Goal: Information Seeking & Learning: Find contact information

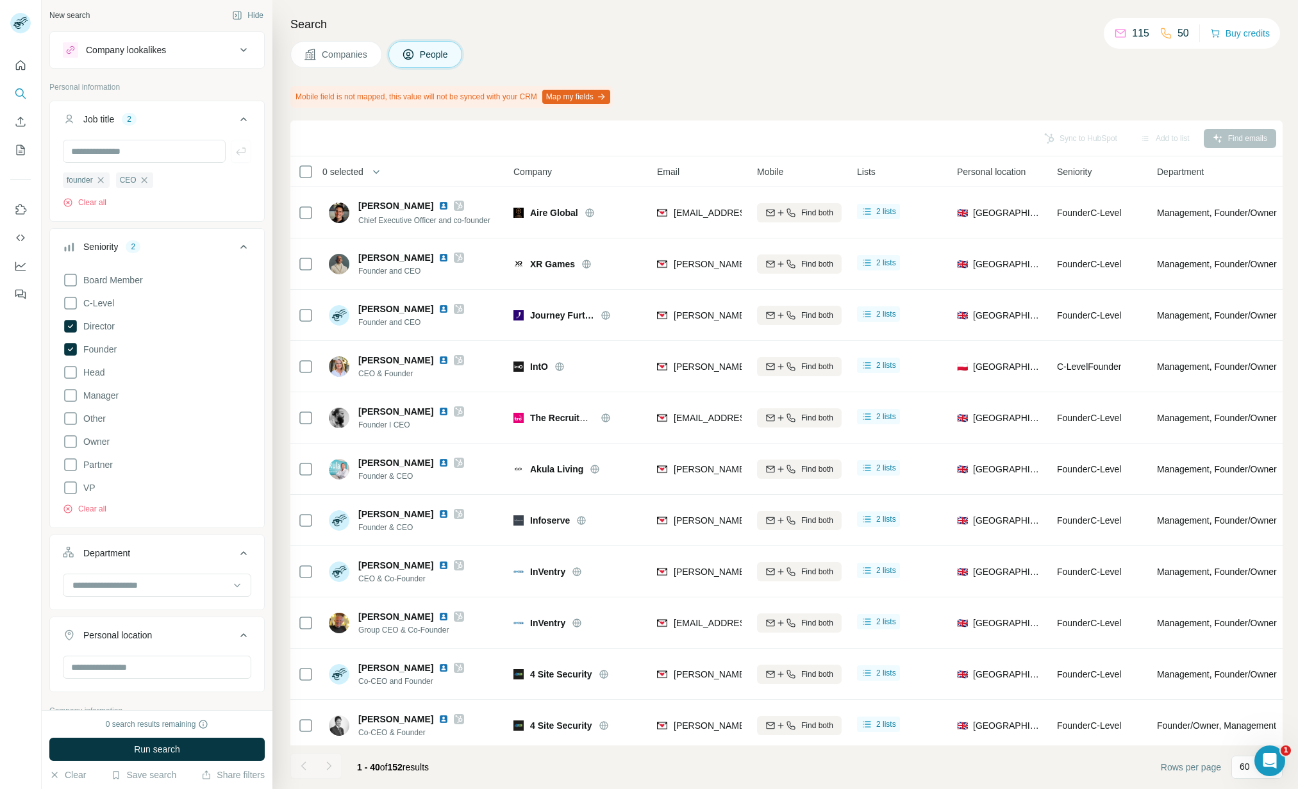
click at [350, 56] on span "Companies" at bounding box center [345, 54] width 47 height 13
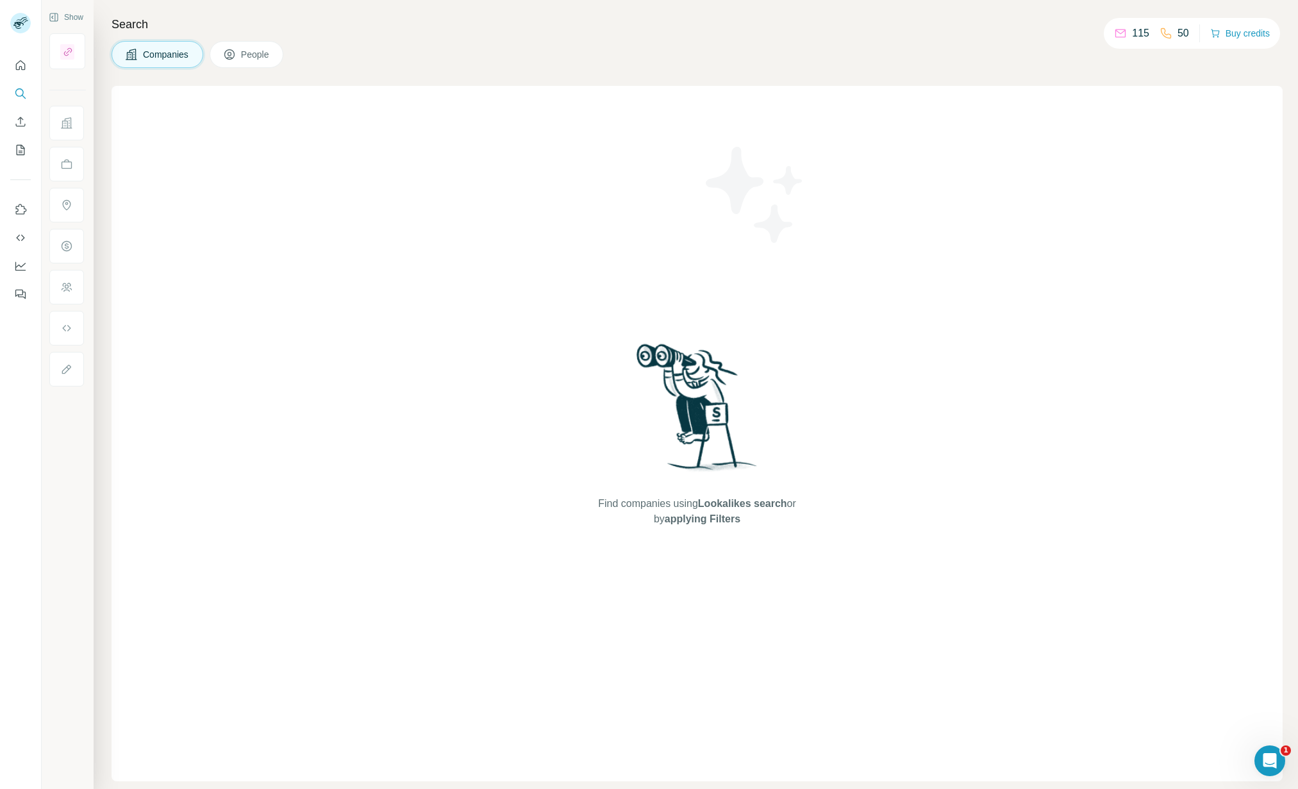
click at [240, 56] on button "People" at bounding box center [247, 54] width 74 height 27
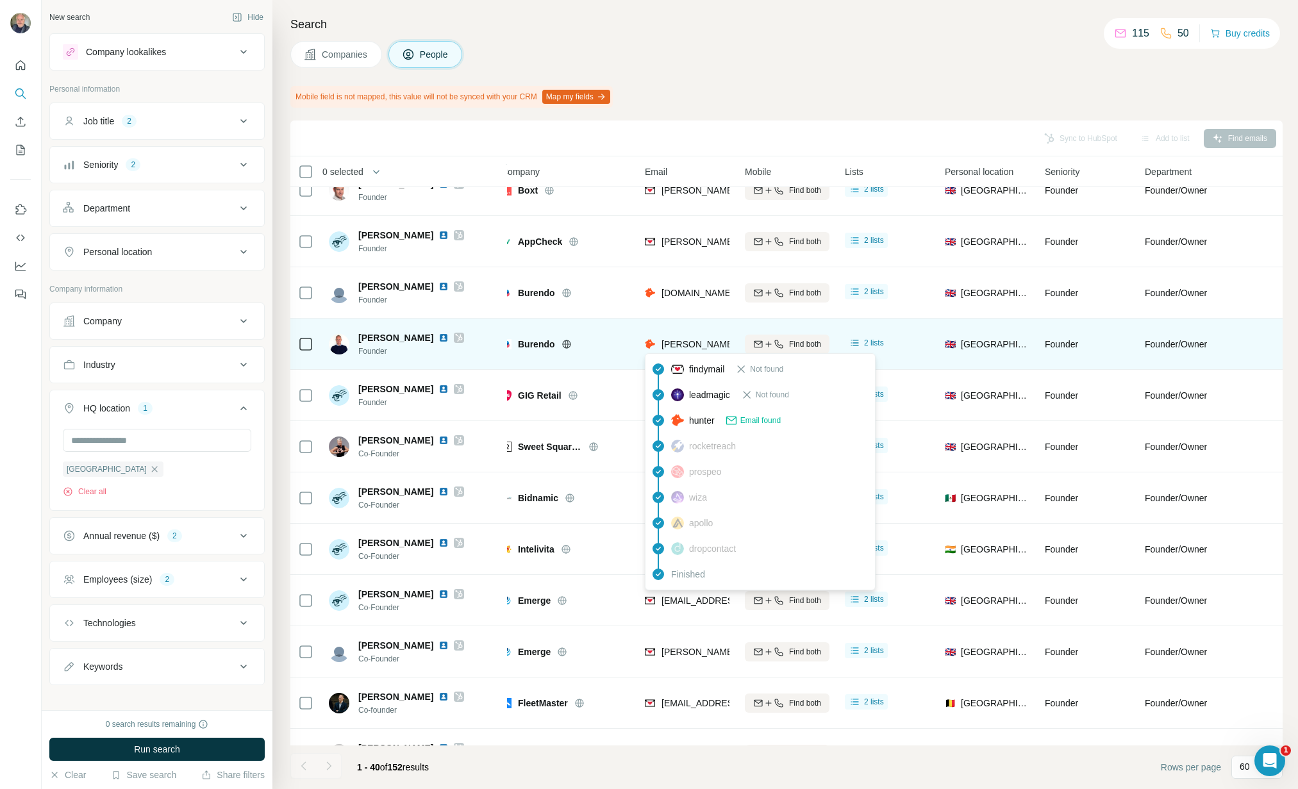
scroll to position [689, 19]
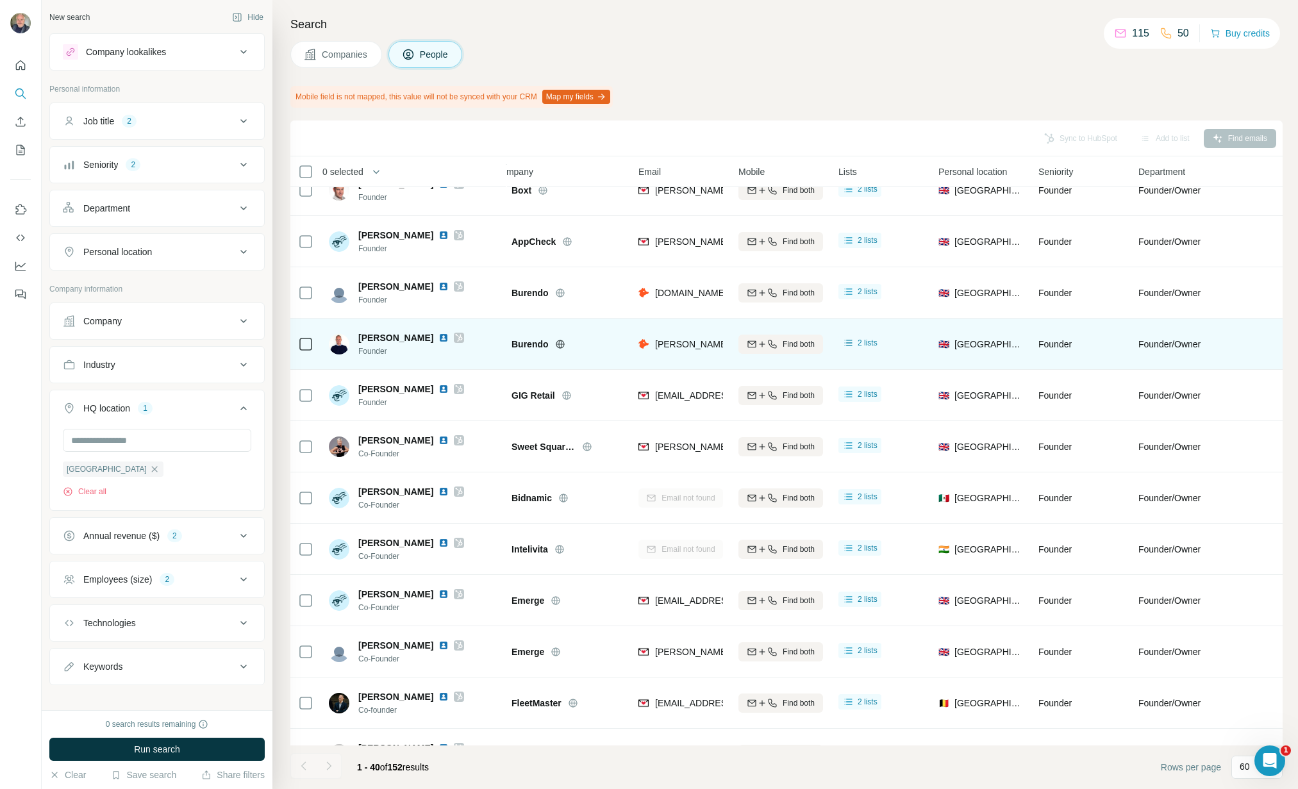
click at [560, 346] on icon at bounding box center [560, 344] width 10 height 10
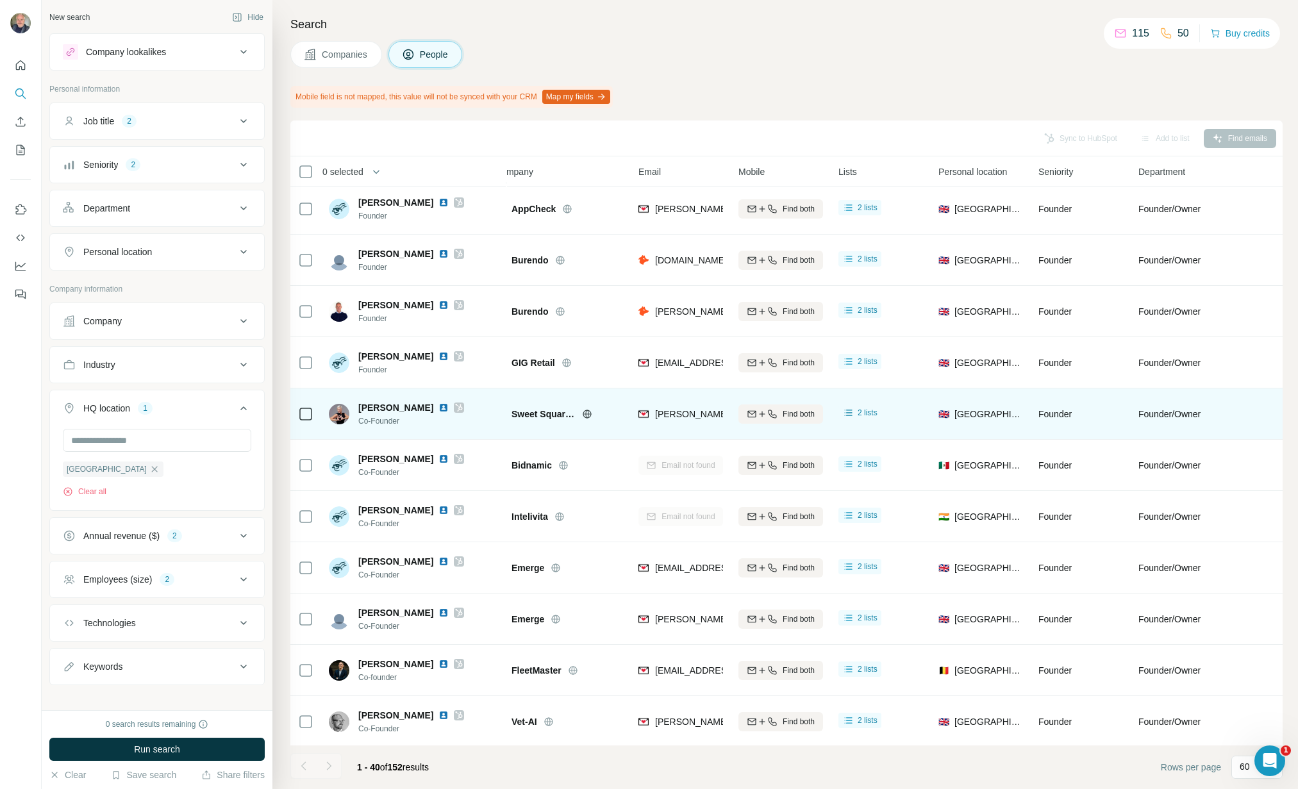
scroll to position [0, 19]
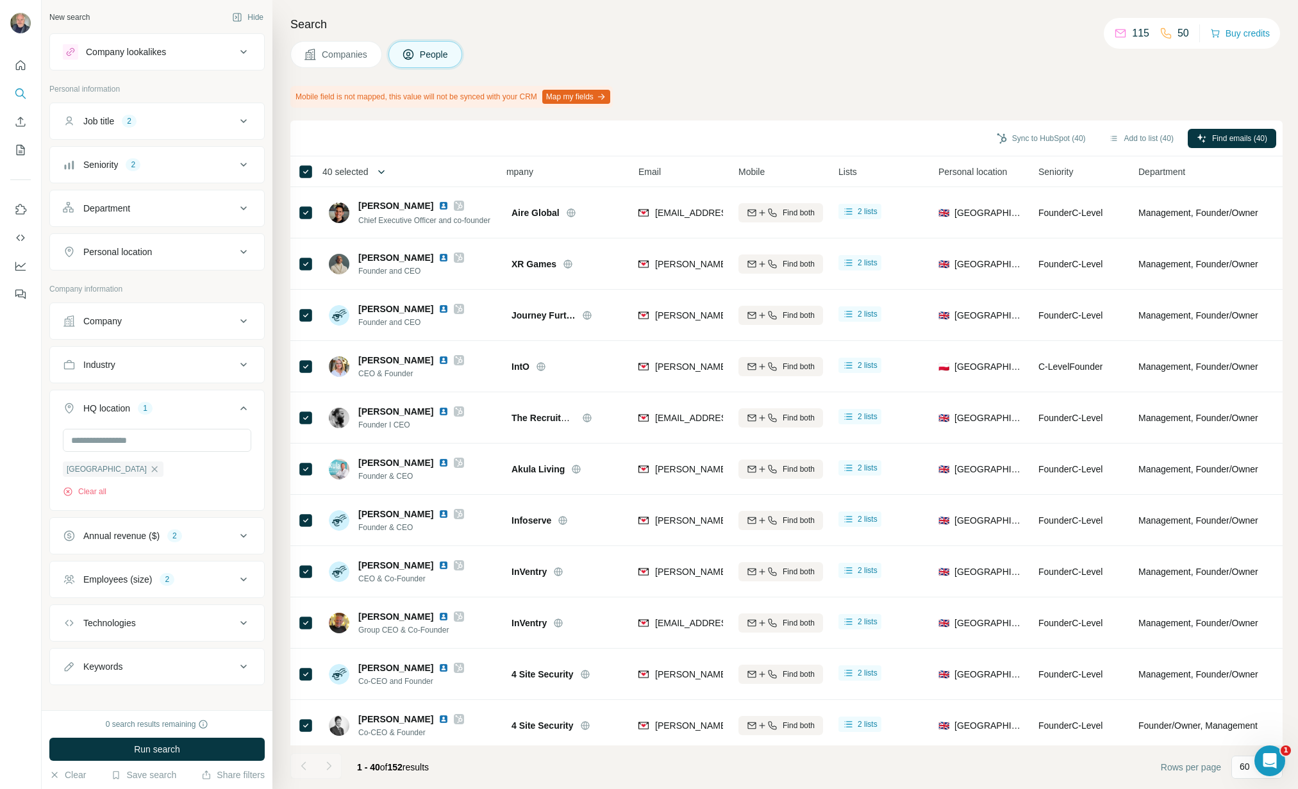
click at [375, 172] on button "button" at bounding box center [382, 172] width 26 height 26
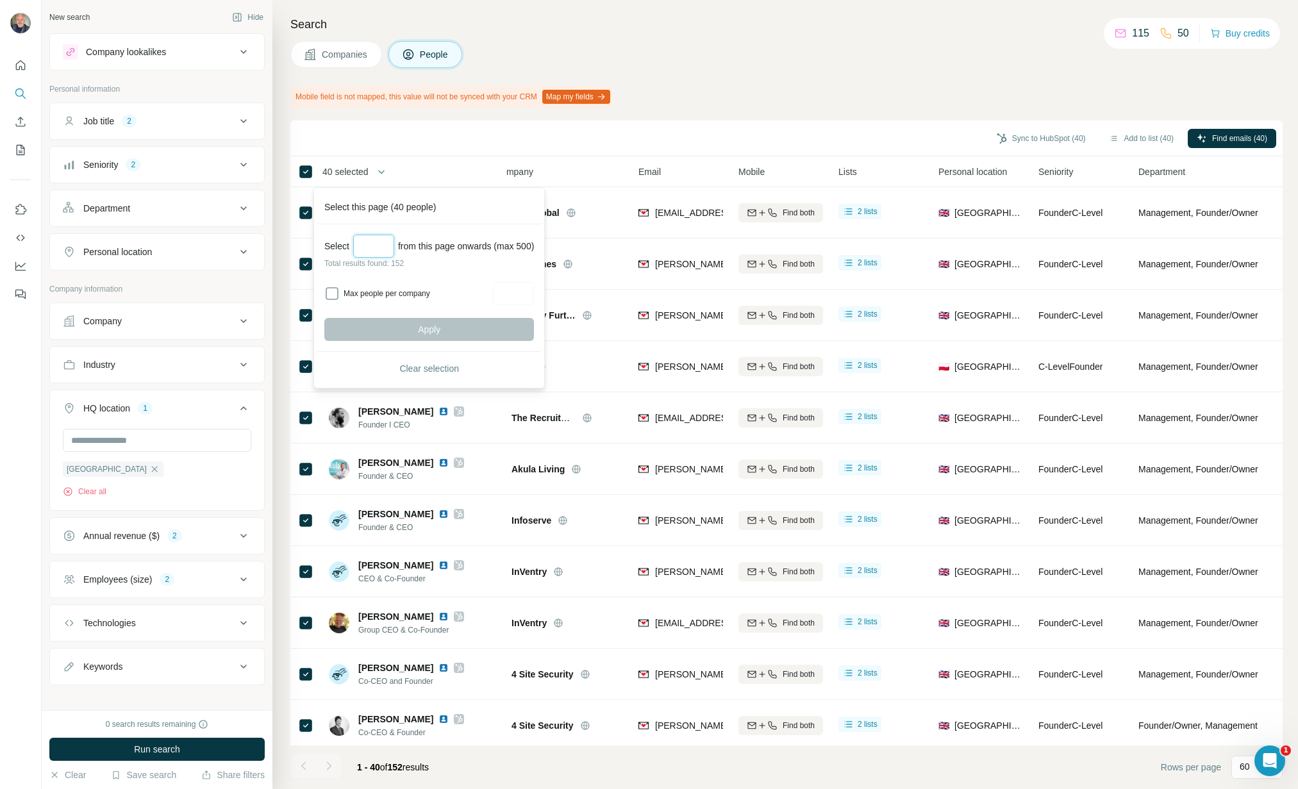
click at [377, 252] on input "Select a number (up to 500)" at bounding box center [373, 246] width 41 height 23
type input "***"
click at [467, 322] on button "Apply" at bounding box center [429, 329] width 210 height 23
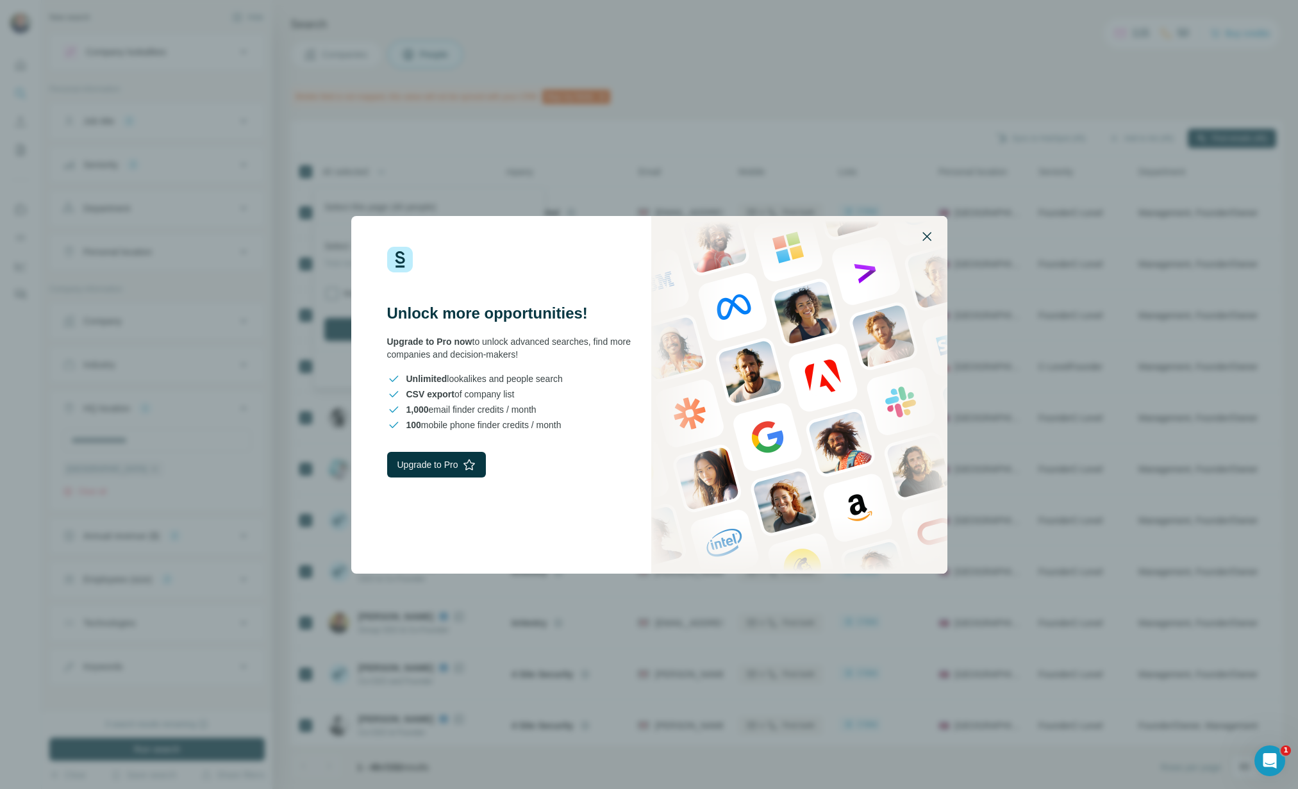
click at [926, 235] on icon "button" at bounding box center [926, 236] width 15 height 15
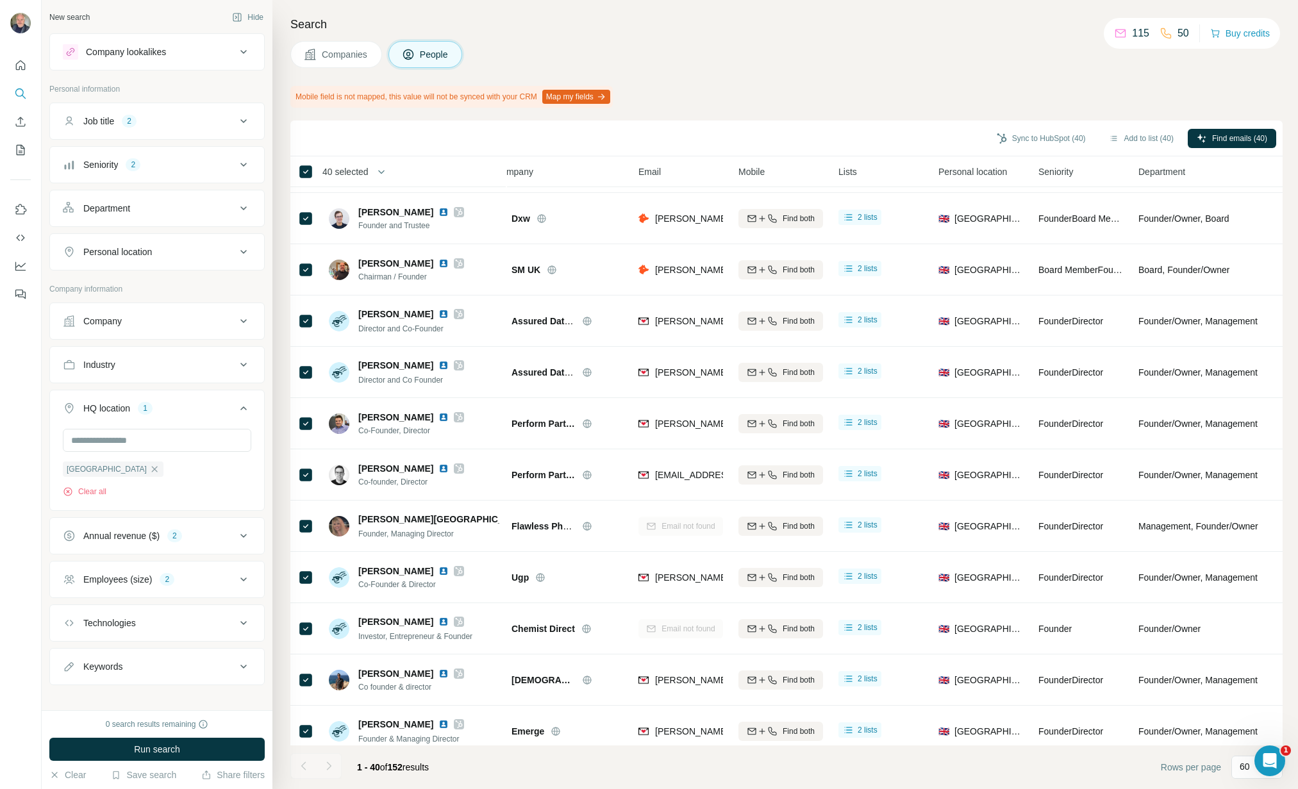
scroll to position [1493, 19]
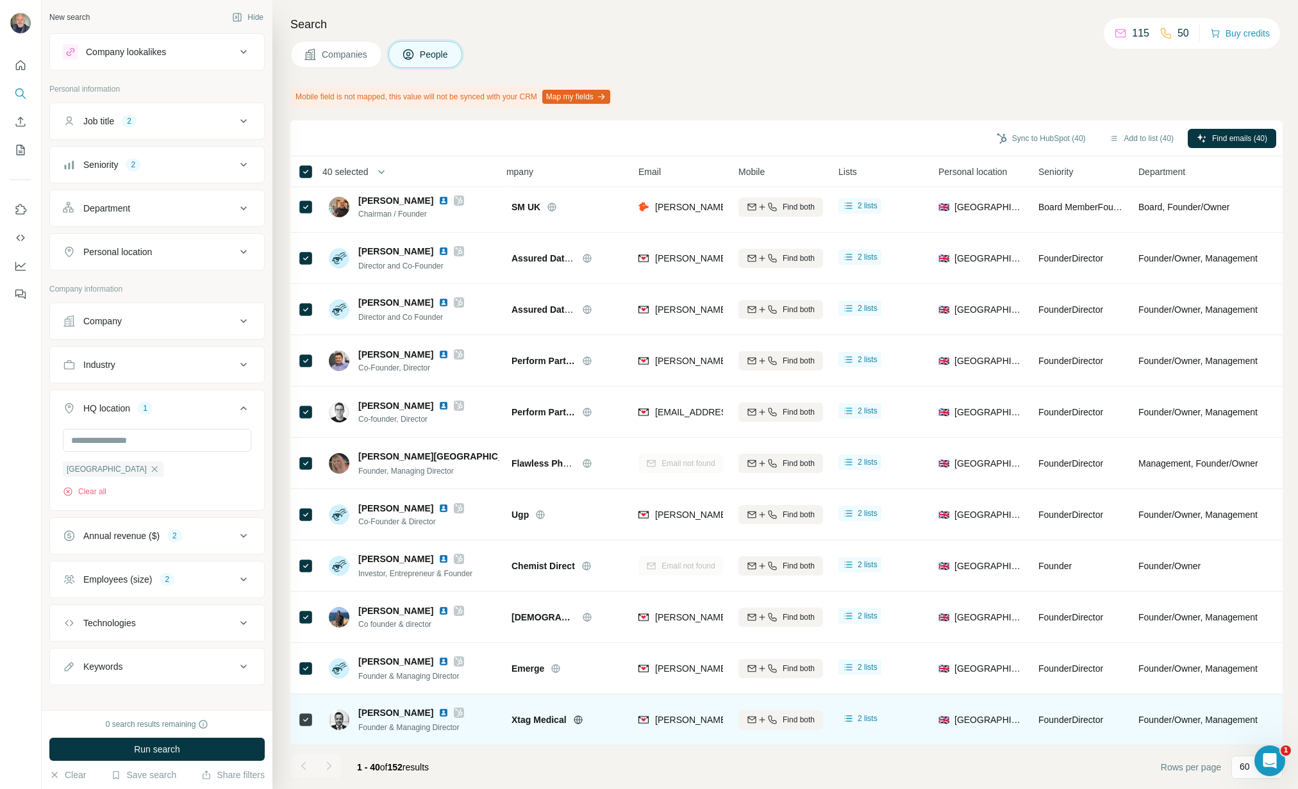
click at [577, 720] on icon at bounding box center [578, 720] width 10 height 10
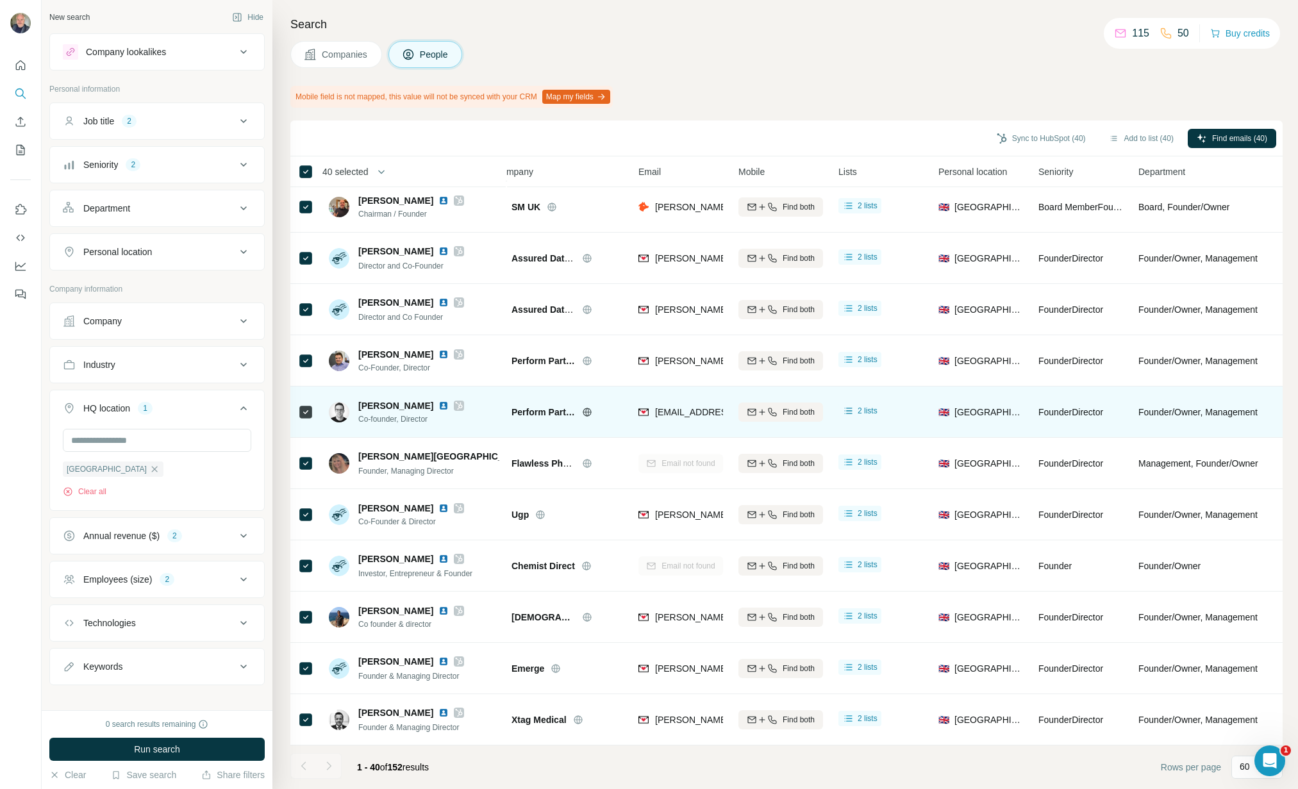
scroll to position [1493, 6]
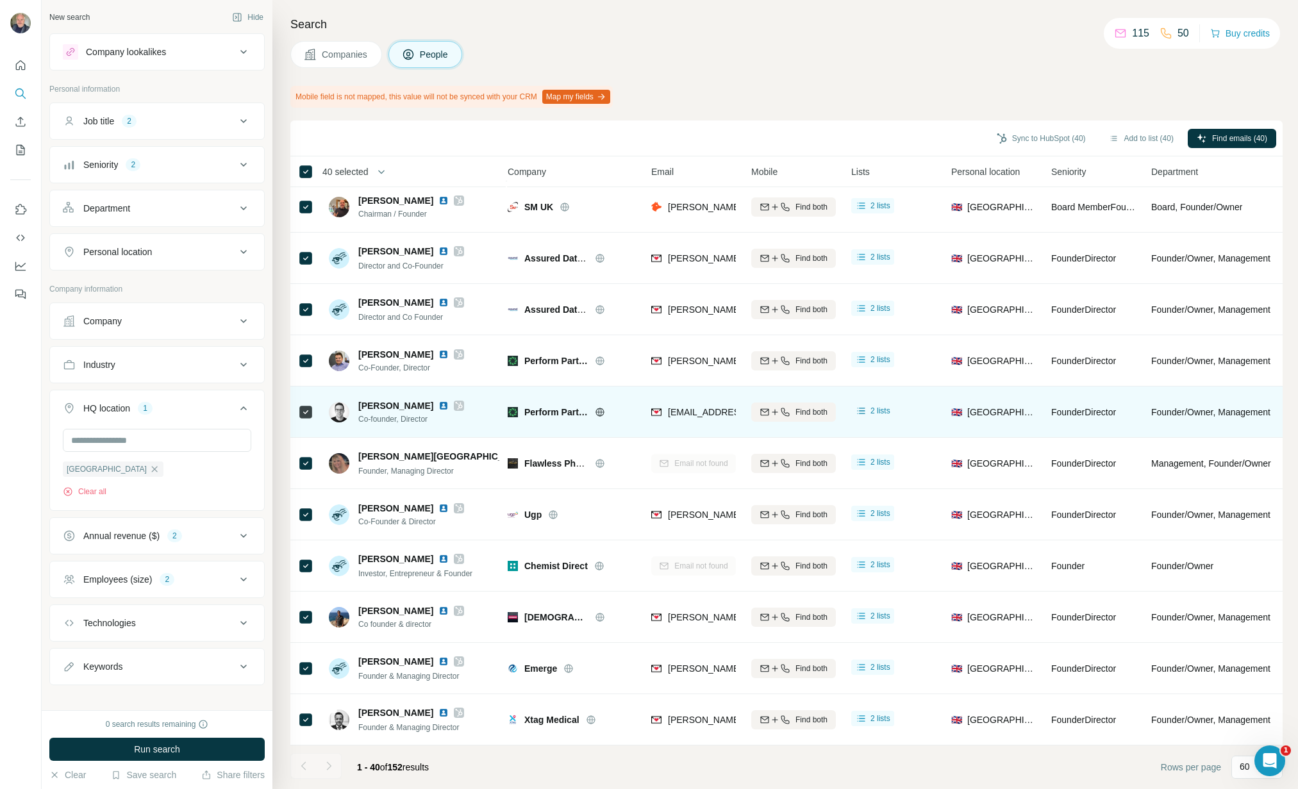
click at [600, 410] on icon at bounding box center [600, 412] width 10 height 10
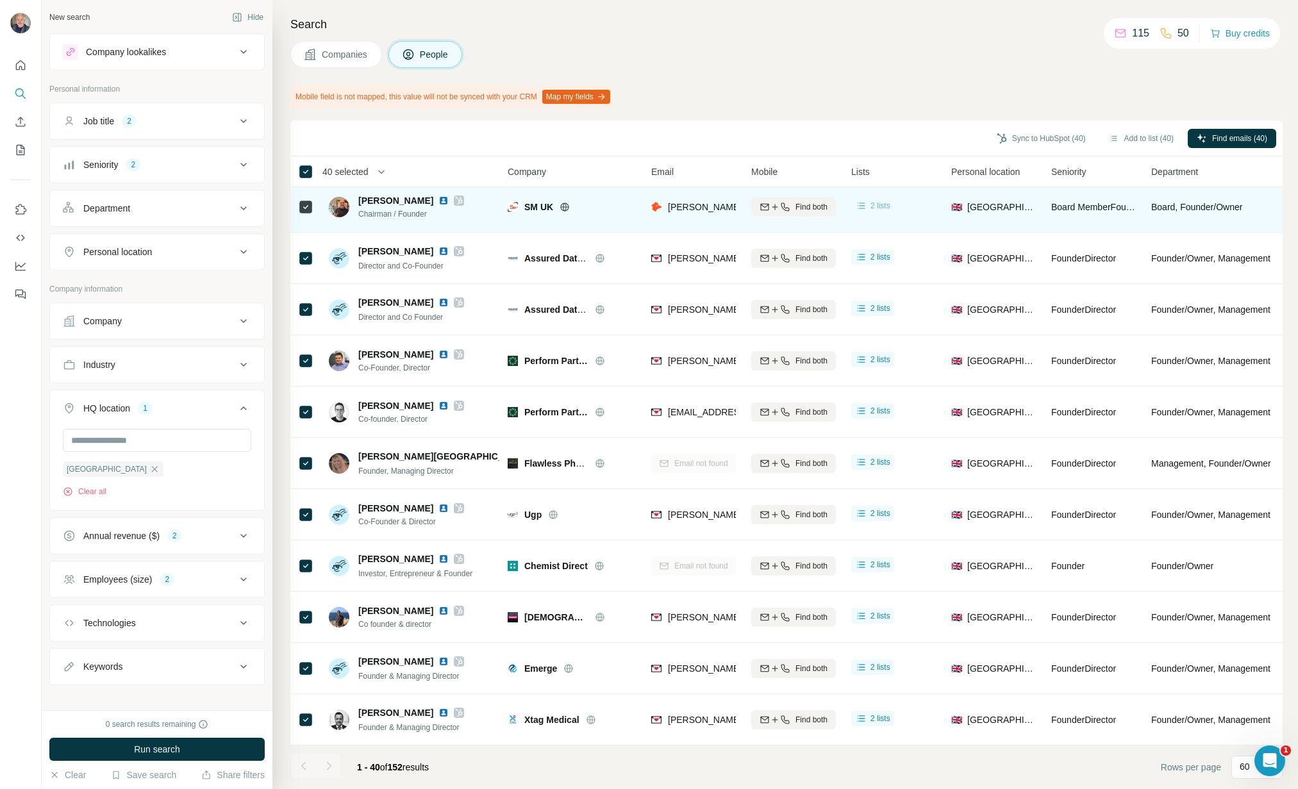
click at [887, 206] on span "2 lists" at bounding box center [880, 206] width 20 height 12
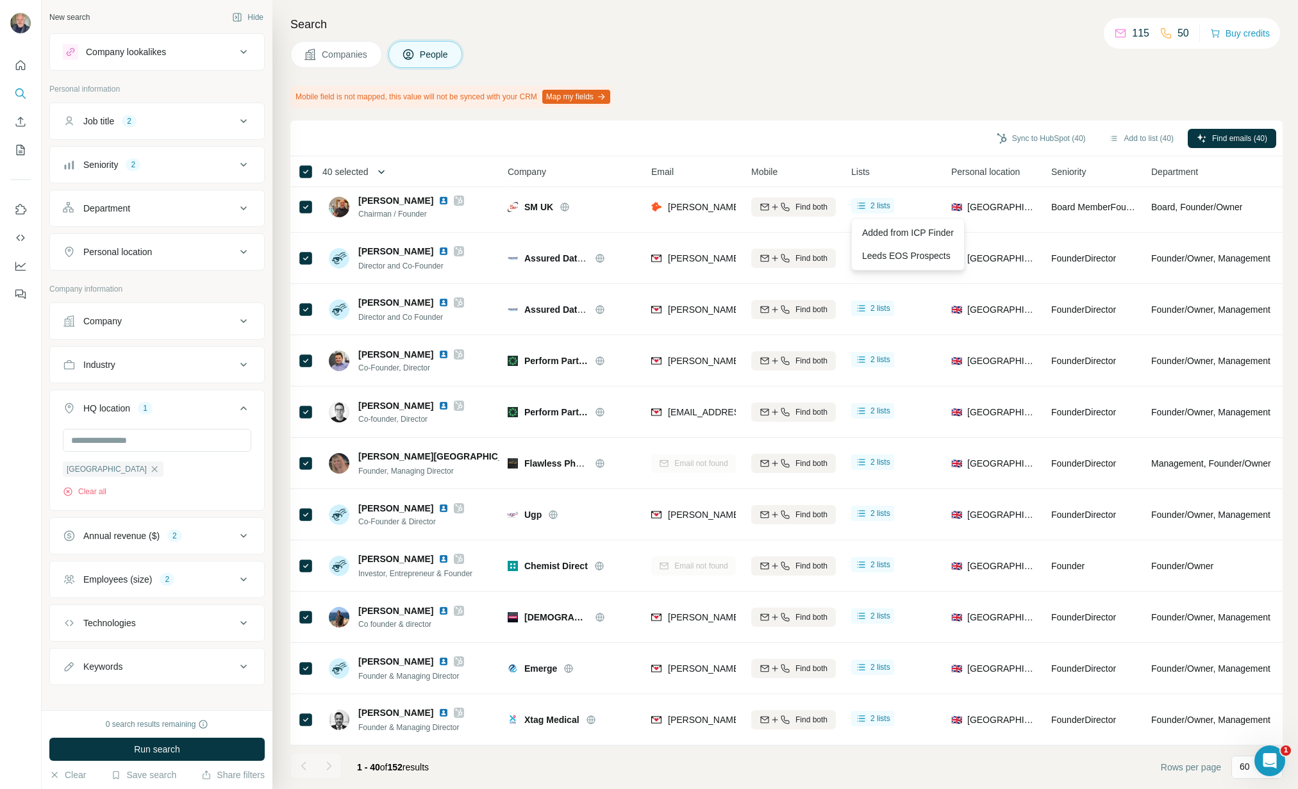
click at [382, 168] on icon "button" at bounding box center [381, 171] width 13 height 13
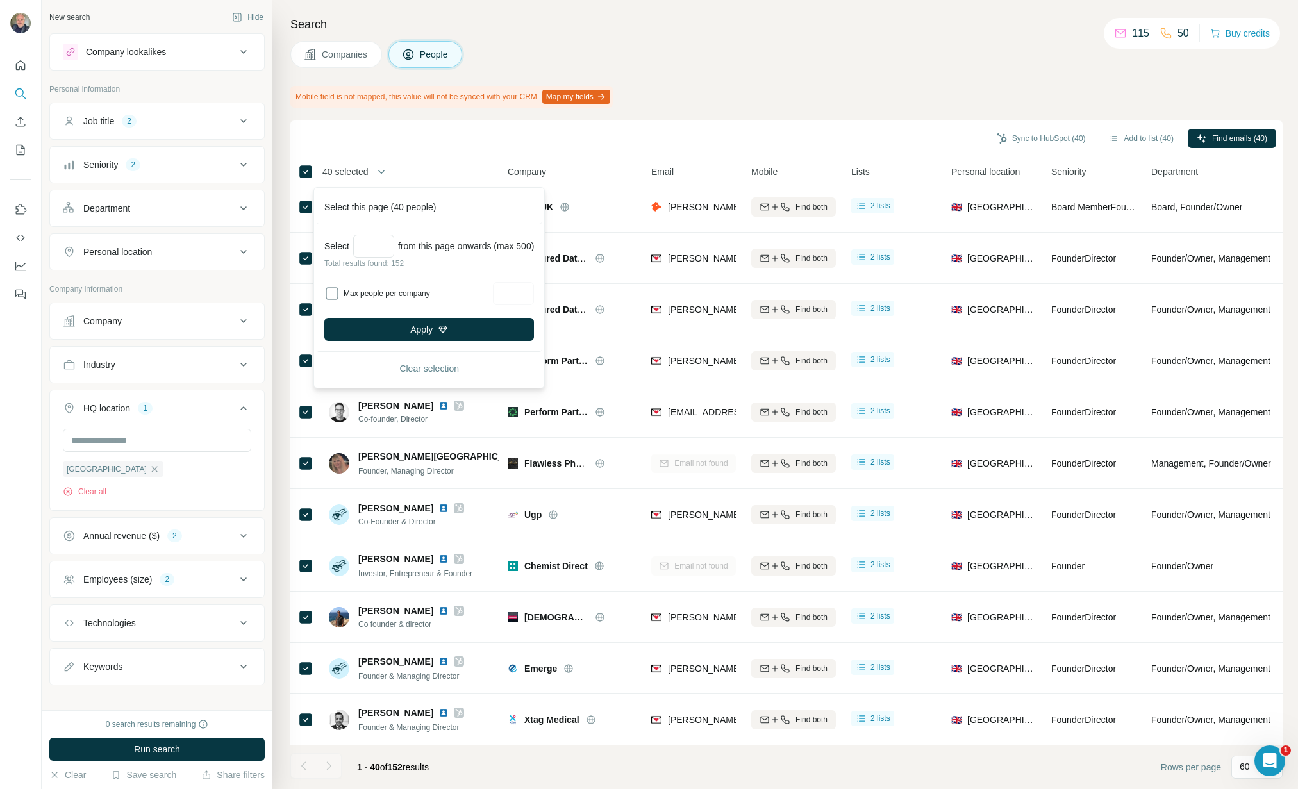
click at [800, 92] on div "Mobile field is not mapped, this value will not be synced with your CRM Map my …" at bounding box center [786, 97] width 992 height 22
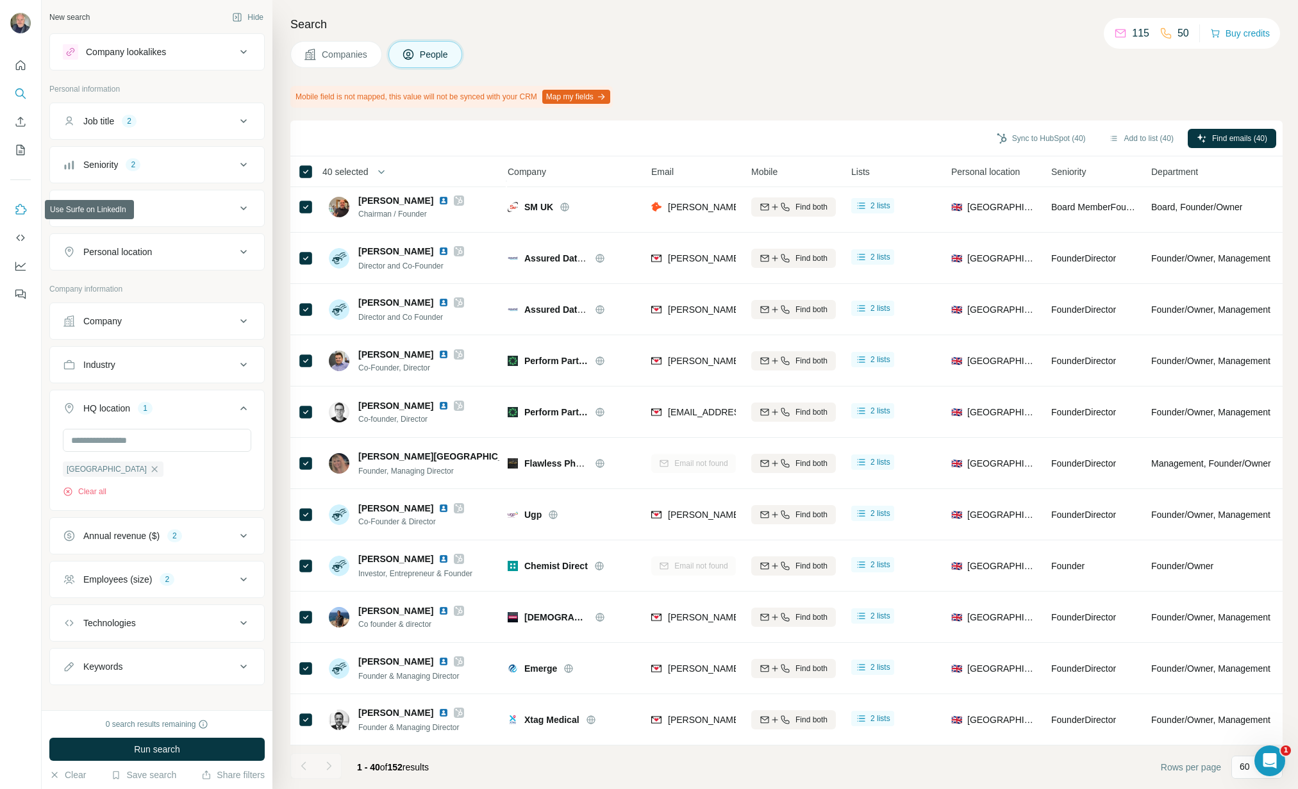
click at [22, 211] on icon "Use Surfe on LinkedIn" at bounding box center [20, 209] width 13 height 13
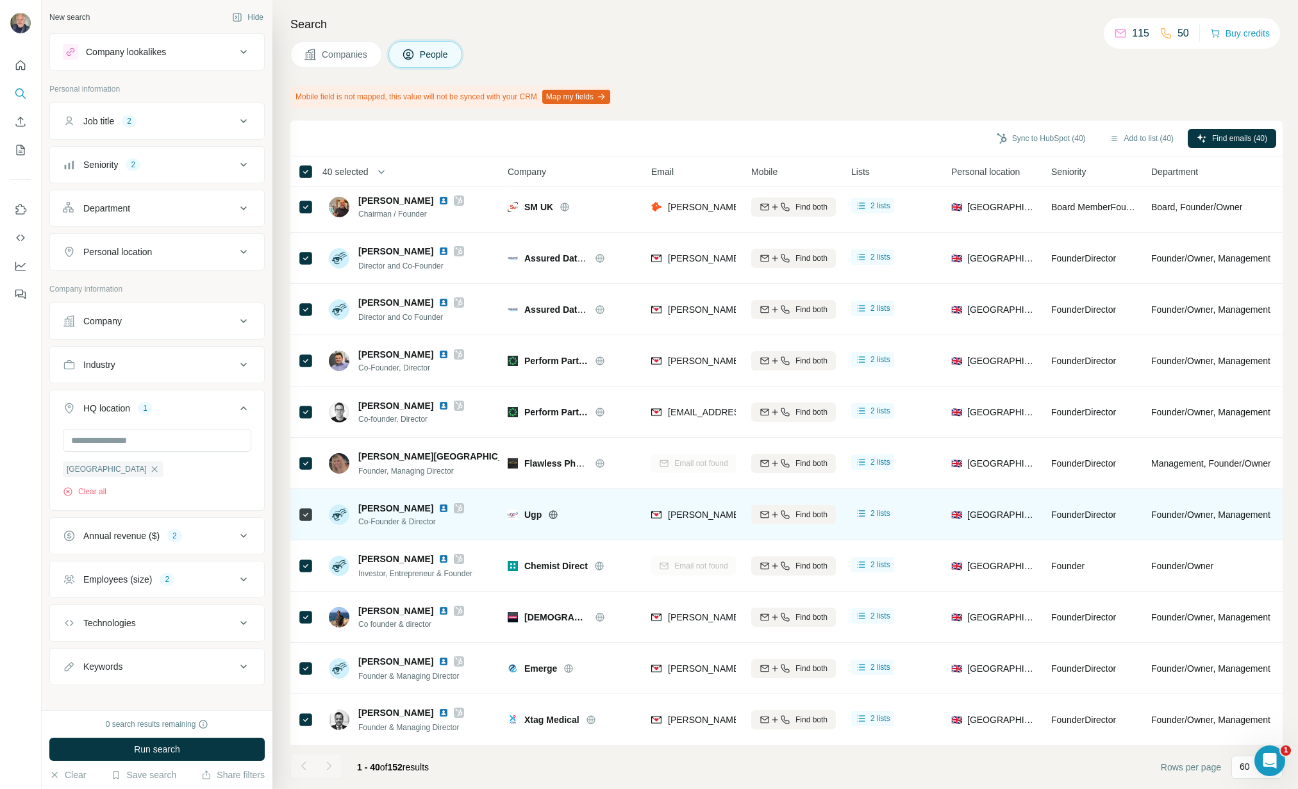
click at [554, 514] on icon at bounding box center [553, 514] width 3 height 8
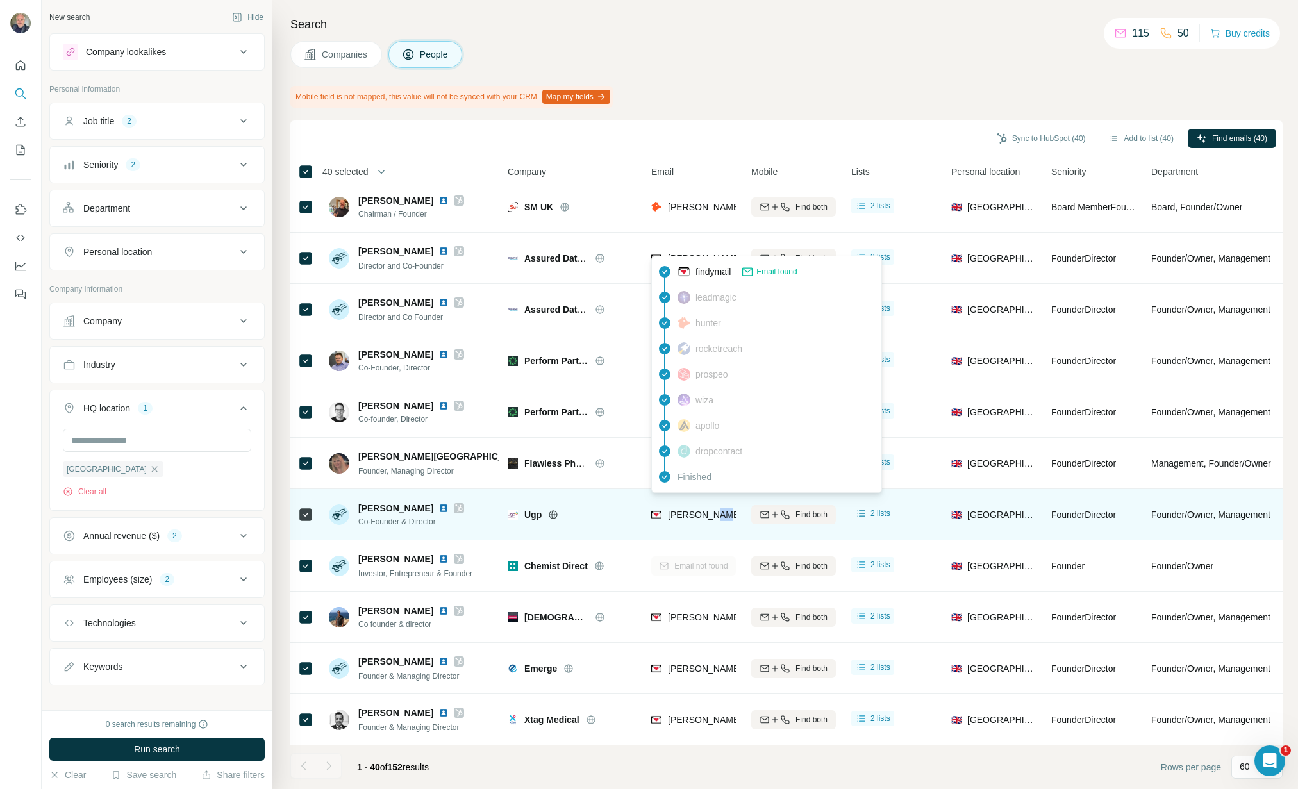
copy span "co"
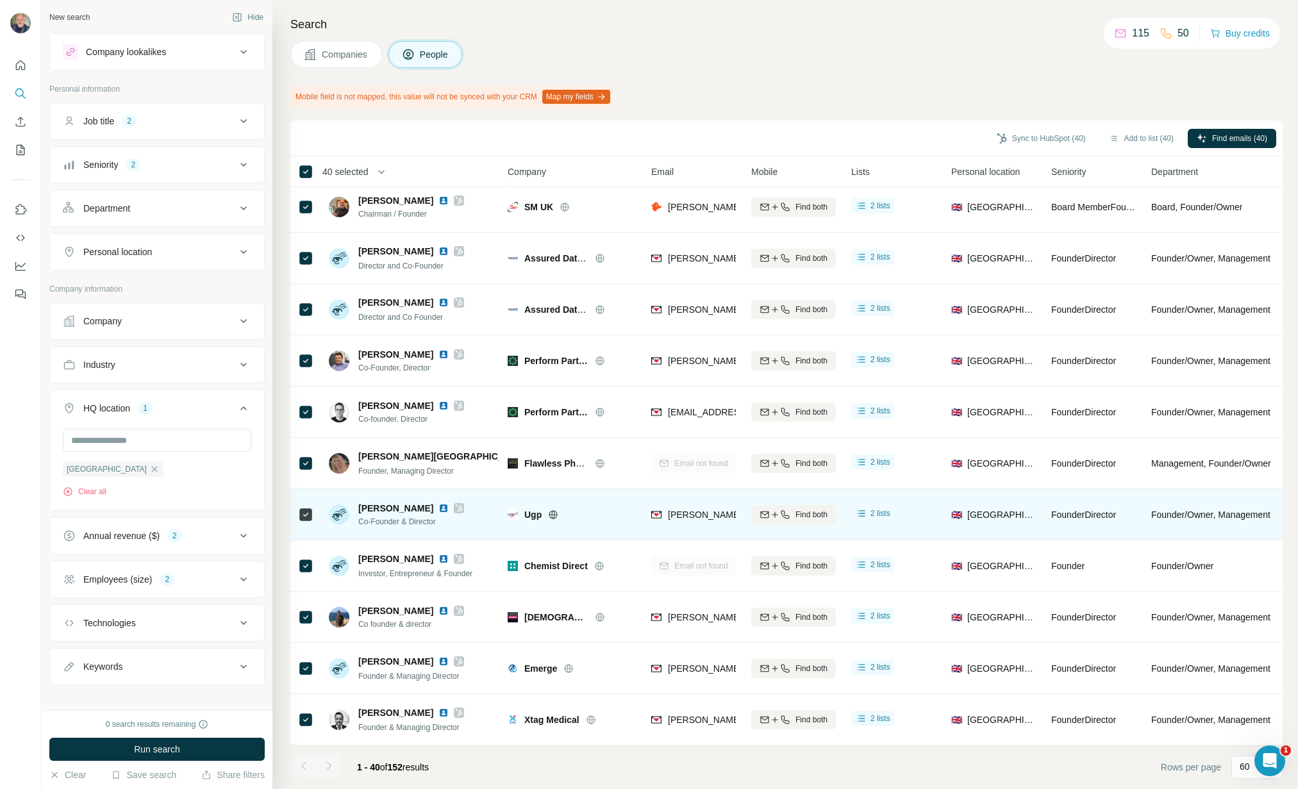
click at [674, 523] on div "[PERSON_NAME][EMAIL_ADDRESS][DOMAIN_NAME]" at bounding box center [693, 514] width 85 height 35
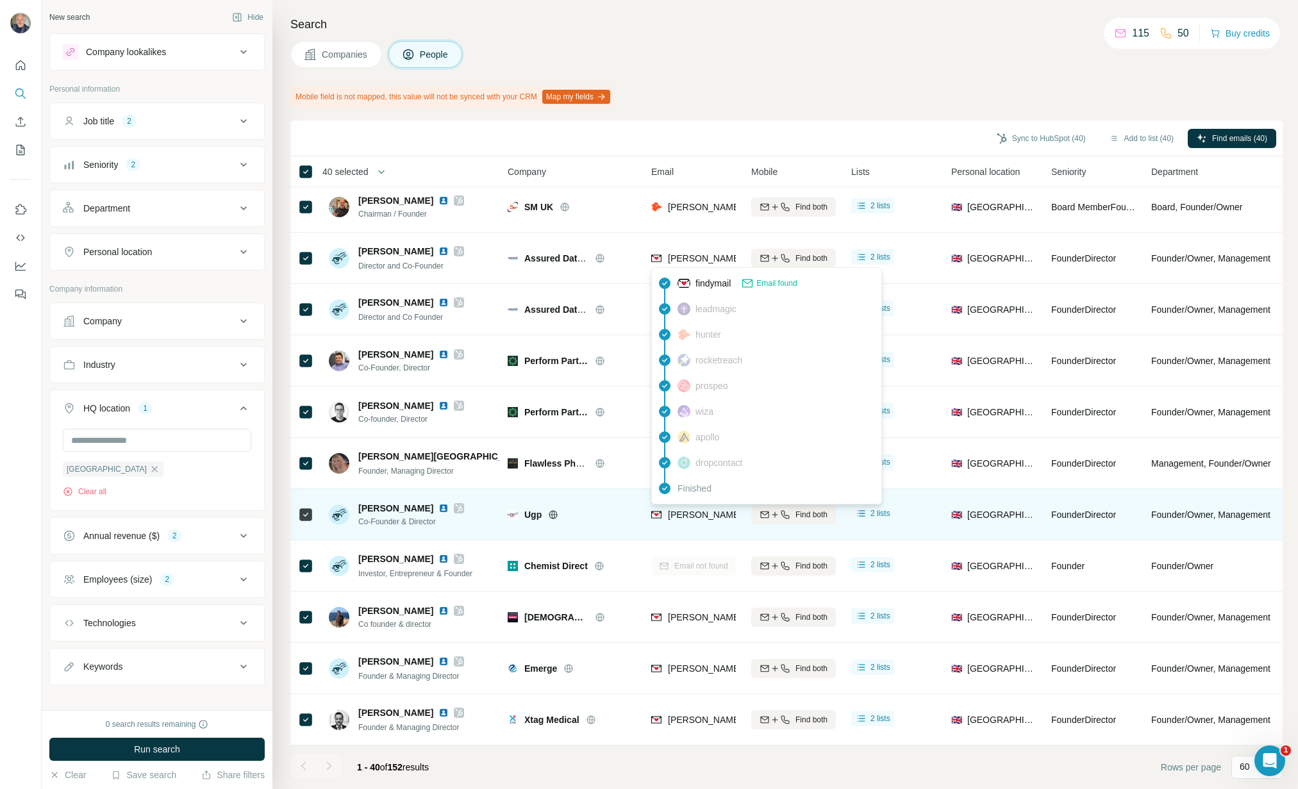
click at [731, 514] on span "[PERSON_NAME][EMAIL_ADDRESS][DOMAIN_NAME]" at bounding box center [781, 515] width 226 height 10
click at [729, 514] on span "[PERSON_NAME][EMAIL_ADDRESS][DOMAIN_NAME]" at bounding box center [781, 515] width 226 height 10
click at [729, 525] on div "[PERSON_NAME][EMAIL_ADDRESS][DOMAIN_NAME]" at bounding box center [693, 514] width 85 height 35
click at [734, 513] on span "[PERSON_NAME][EMAIL_ADDRESS][DOMAIN_NAME]" at bounding box center [781, 515] width 226 height 10
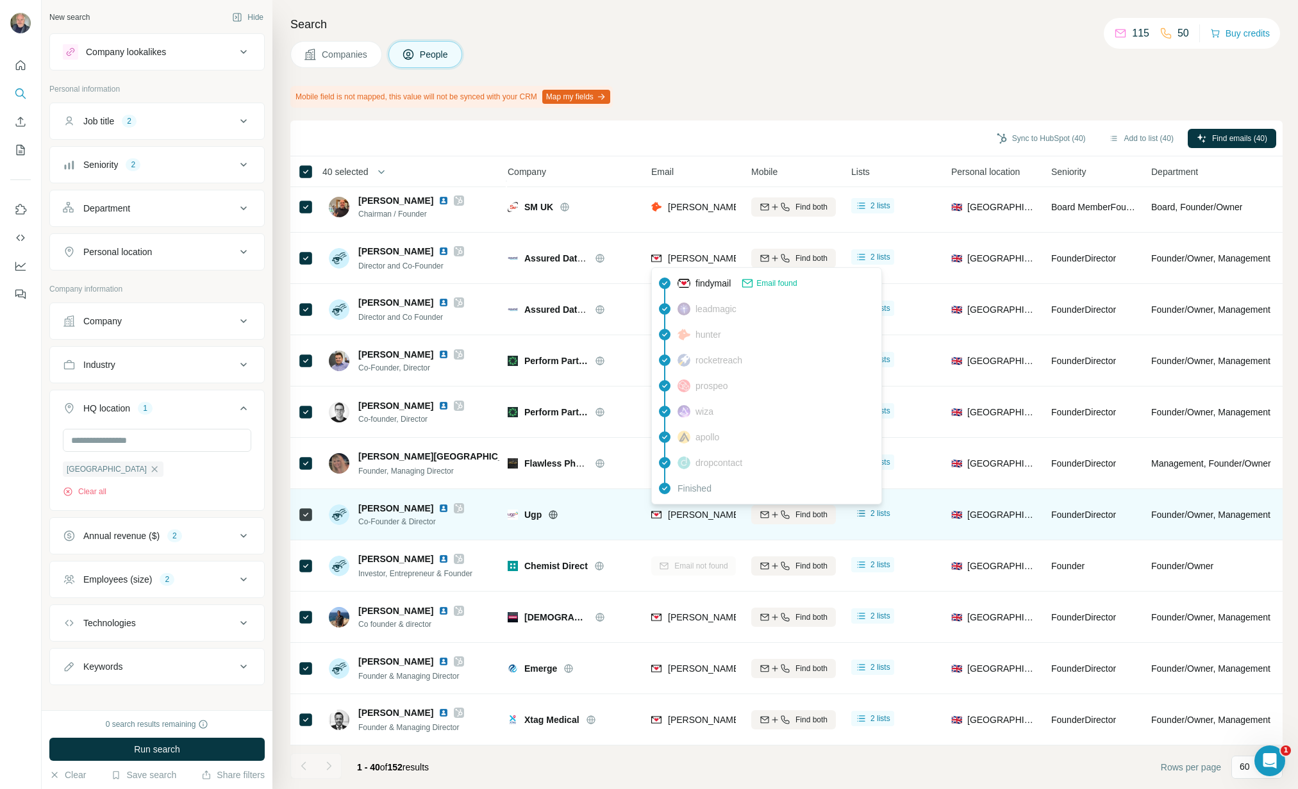
click at [734, 513] on span "[PERSON_NAME][EMAIL_ADDRESS][DOMAIN_NAME]" at bounding box center [781, 515] width 226 height 10
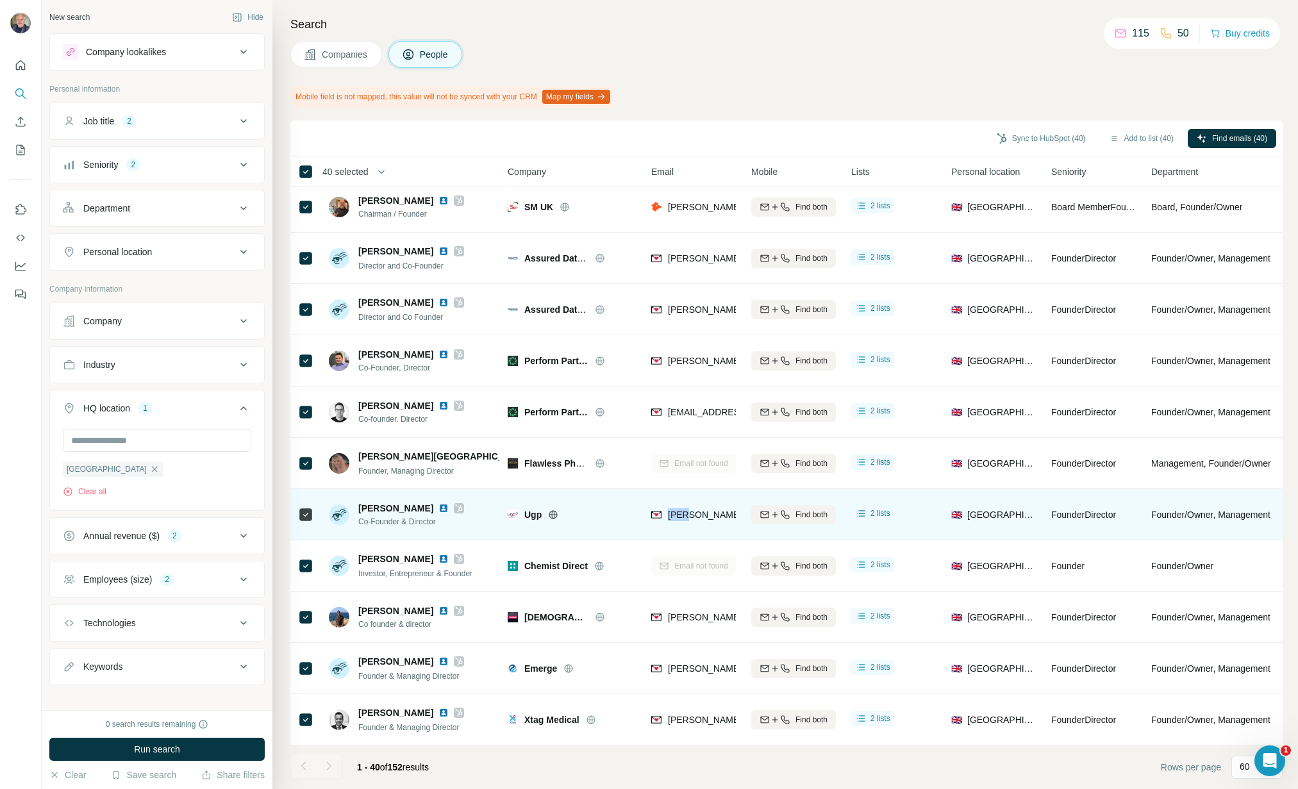
scroll to position [1493, 6]
